Goal: Navigation & Orientation: Find specific page/section

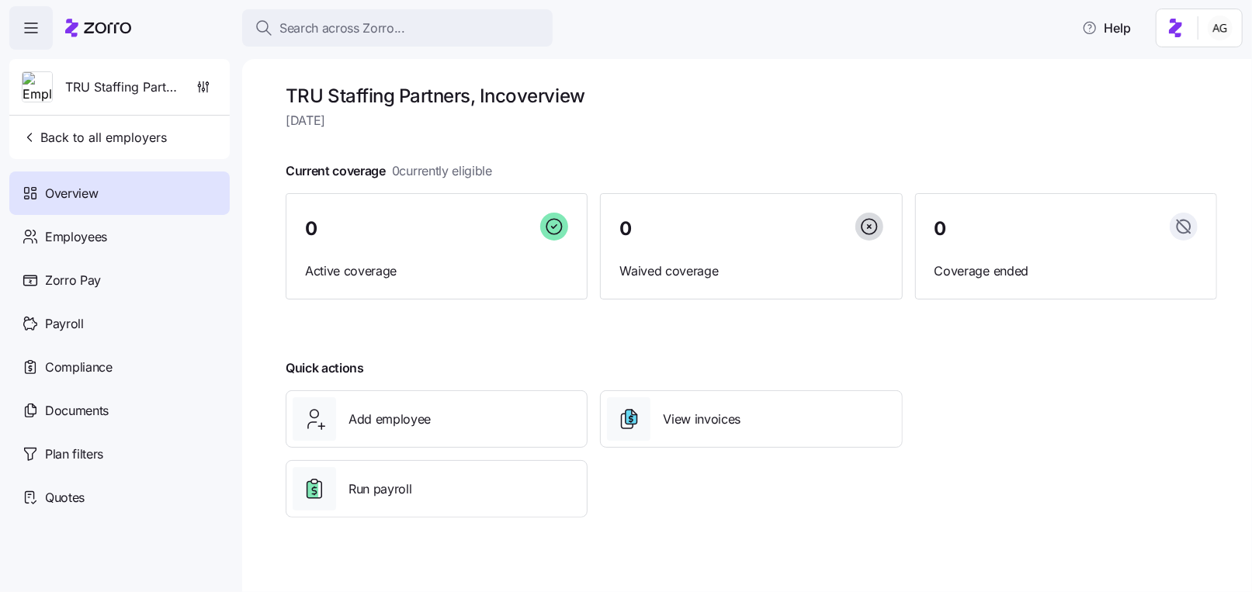
click at [102, 19] on icon at bounding box center [98, 28] width 66 height 19
